Goal: Task Accomplishment & Management: Use online tool/utility

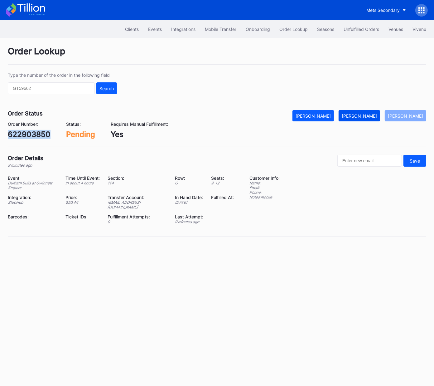
drag, startPoint x: 366, startPoint y: 115, endPoint x: 373, endPoint y: 113, distance: 8.3
click at [366, 115] on div "Mark Fulfilled" at bounding box center [359, 115] width 35 height 5
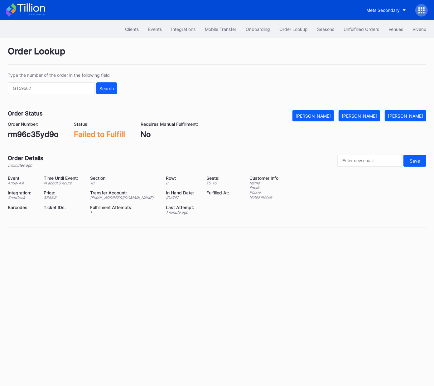
click at [45, 133] on div "rm96c35yd9o" at bounding box center [33, 134] width 50 height 9
copy div "rm96c35yd9o"
click at [369, 115] on div "[PERSON_NAME]" at bounding box center [359, 115] width 35 height 5
click at [36, 129] on div "Order Number: VAJ82AAAJ5" at bounding box center [32, 129] width 48 height 17
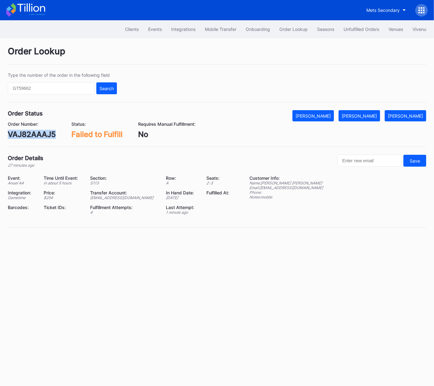
click at [37, 129] on div "Order Number: VAJ82AAAJ5" at bounding box center [32, 129] width 48 height 17
click at [37, 132] on div "VAJ82AAAJ5" at bounding box center [32, 134] width 48 height 9
click at [30, 135] on div "VAJ82AAAJ5" at bounding box center [32, 134] width 48 height 9
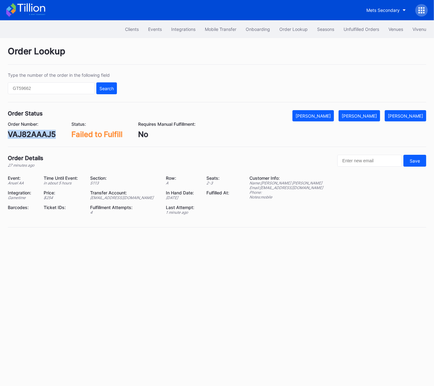
copy div "VAJ82AAAJ5"
click at [371, 117] on div "Mark Fulfilled" at bounding box center [359, 115] width 35 height 5
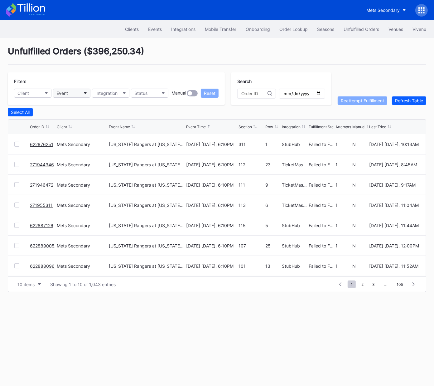
click at [78, 96] on button "Event" at bounding box center [71, 93] width 37 height 9
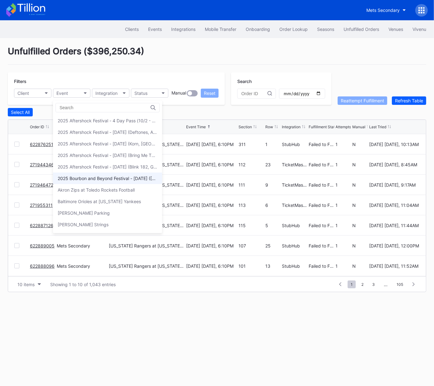
click at [117, 180] on div "2025 Bourbon and Beyond Festival - Saturday (Sturgill Simpson, Jack White, Vanc…" at bounding box center [108, 177] width 100 height 5
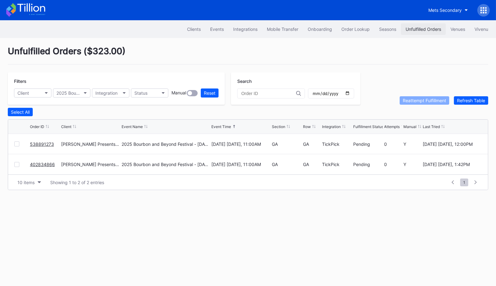
click at [413, 30] on div "Unfulfilled Orders" at bounding box center [424, 28] width 36 height 5
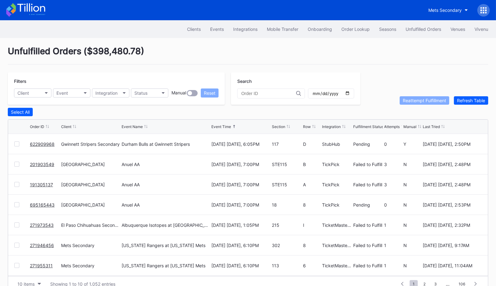
scroll to position [12, 0]
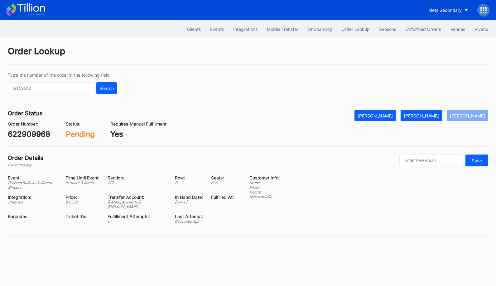
click at [25, 136] on div "622909968" at bounding box center [29, 134] width 42 height 9
copy div "622909968"
click at [431, 120] on button "[PERSON_NAME]" at bounding box center [421, 115] width 41 height 11
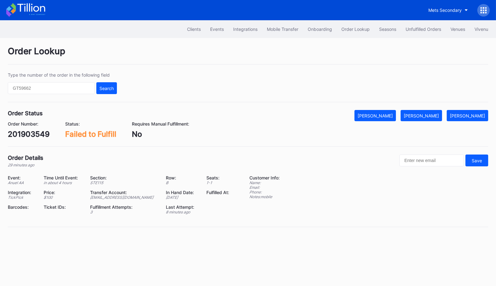
click at [40, 126] on div "Order Number:" at bounding box center [29, 123] width 42 height 5
click at [39, 133] on div "201903549" at bounding box center [29, 134] width 42 height 9
copy div "201903549"
click at [435, 118] on button "[PERSON_NAME]" at bounding box center [421, 115] width 41 height 11
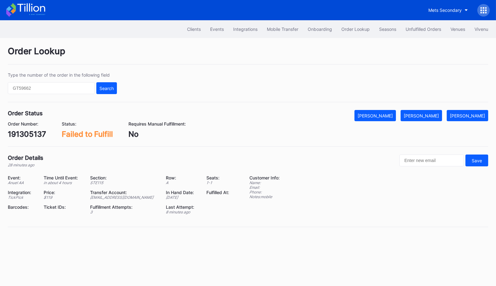
click at [38, 131] on div "191305137" at bounding box center [27, 134] width 38 height 9
copy div "191305137"
click at [425, 113] on div "Mark Fulfilled" at bounding box center [421, 115] width 35 height 5
click at [35, 140] on div "Order Status Mark Cancelled Mark Fulfilled Mark Pending Order Number: 695165443…" at bounding box center [248, 128] width 480 height 37
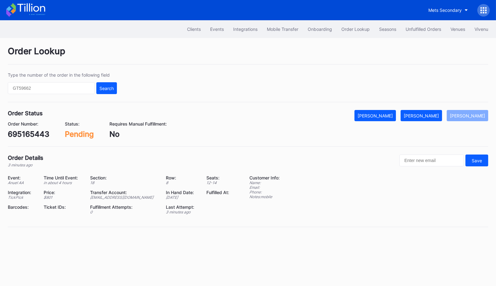
click at [35, 134] on div "695165443" at bounding box center [28, 134] width 41 height 9
copy div "695165443"
click at [428, 112] on button "Mark Fulfilled" at bounding box center [421, 115] width 41 height 11
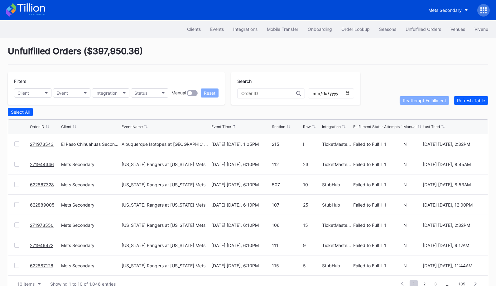
click at [16, 142] on div at bounding box center [16, 144] width 5 height 5
click at [426, 98] on div "Reattempt Fulfillment" at bounding box center [424, 100] width 43 height 5
